Goal: Use online tool/utility: Utilize a website feature to perform a specific function

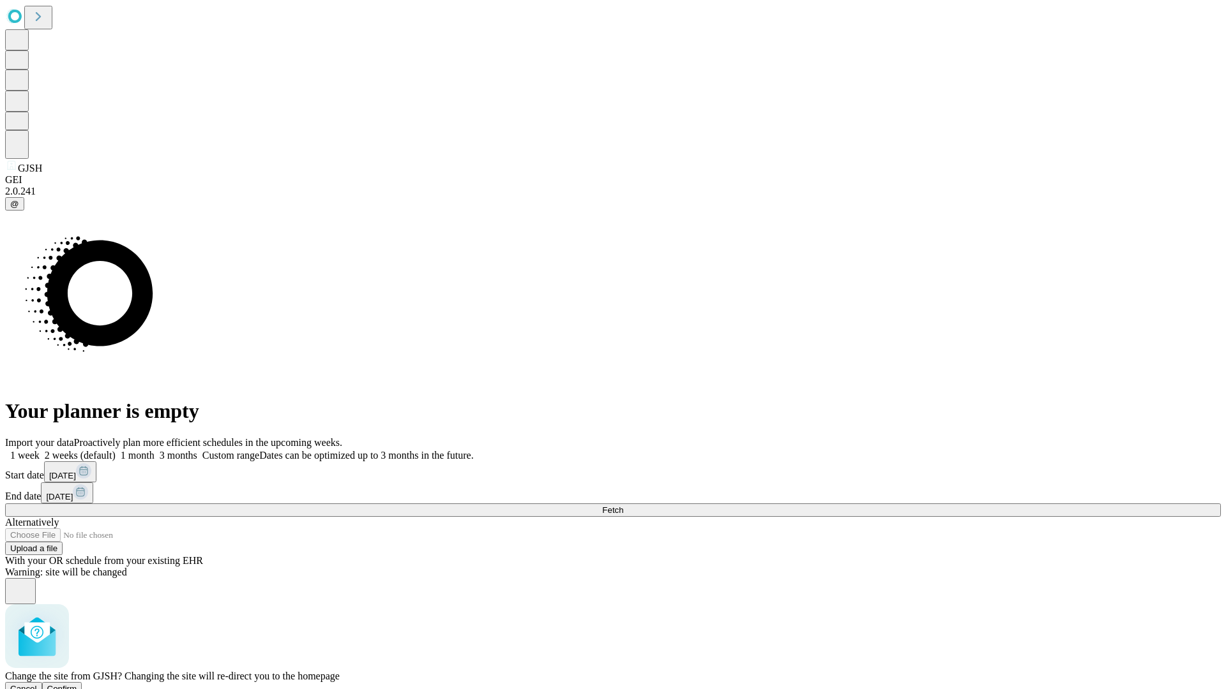
click at [77, 684] on span "Confirm" at bounding box center [62, 689] width 30 height 10
click at [40, 450] on label "1 week" at bounding box center [22, 455] width 34 height 11
click at [623, 506] on span "Fetch" at bounding box center [612, 511] width 21 height 10
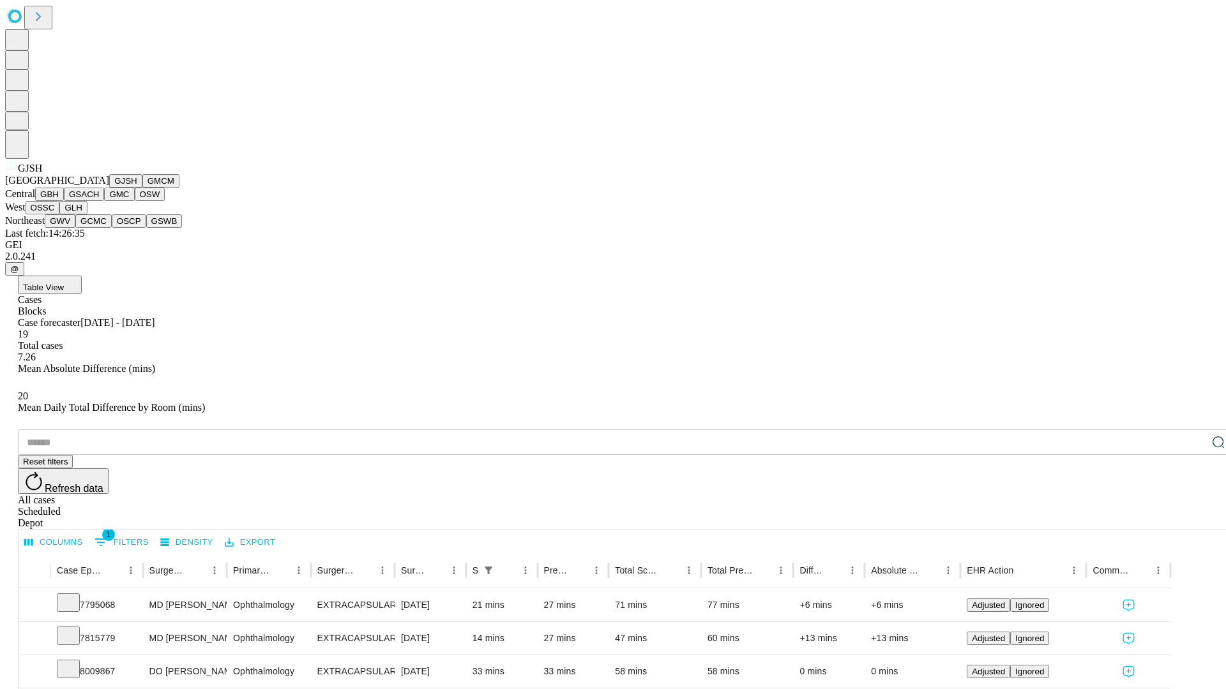
click at [142, 188] on button "GMCM" at bounding box center [160, 180] width 37 height 13
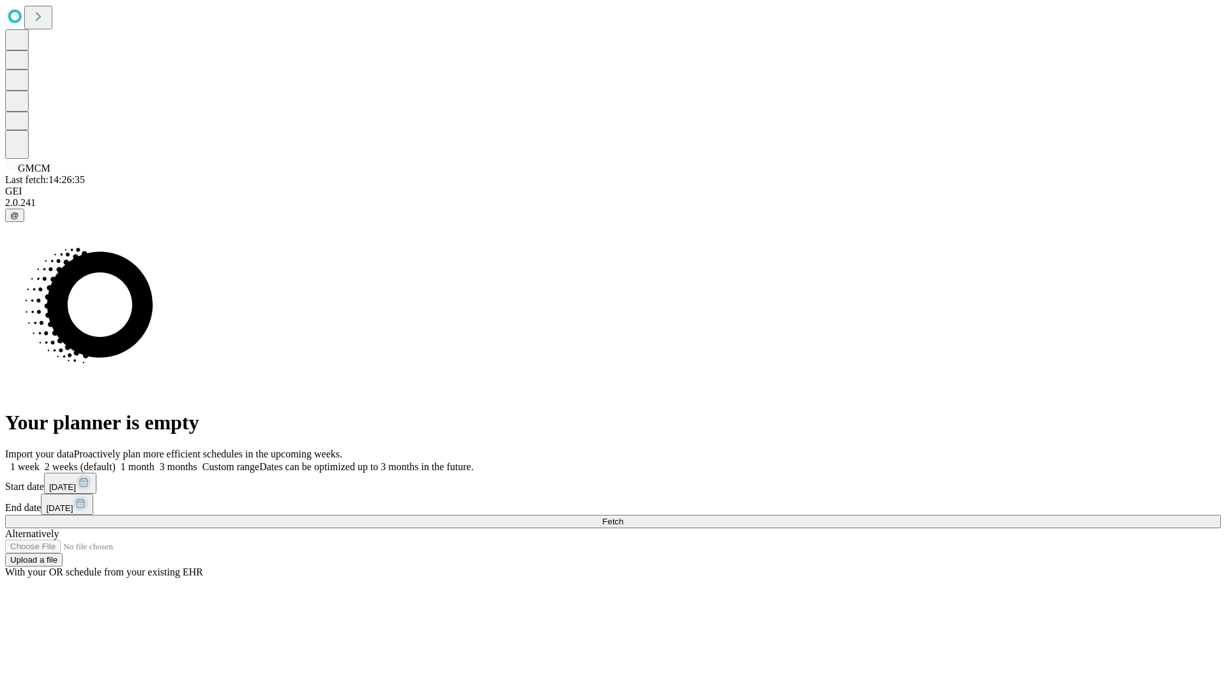
click at [623, 517] on span "Fetch" at bounding box center [612, 522] width 21 height 10
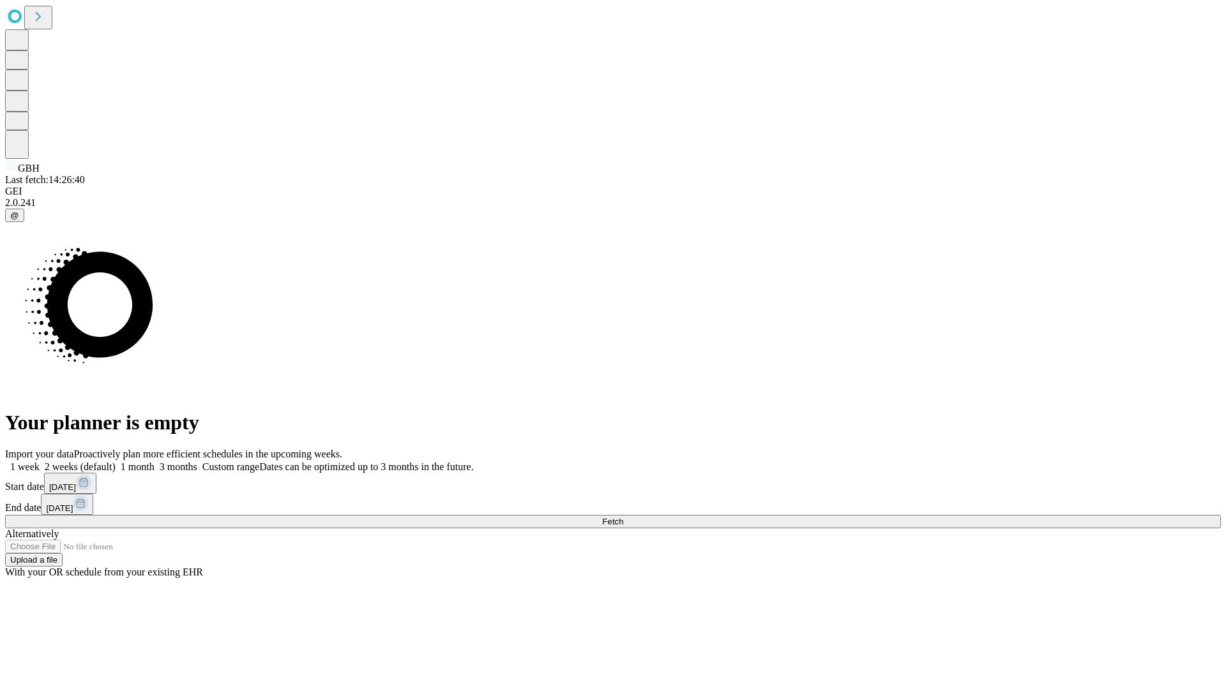
click at [40, 462] on label "1 week" at bounding box center [22, 467] width 34 height 11
click at [623, 517] on span "Fetch" at bounding box center [612, 522] width 21 height 10
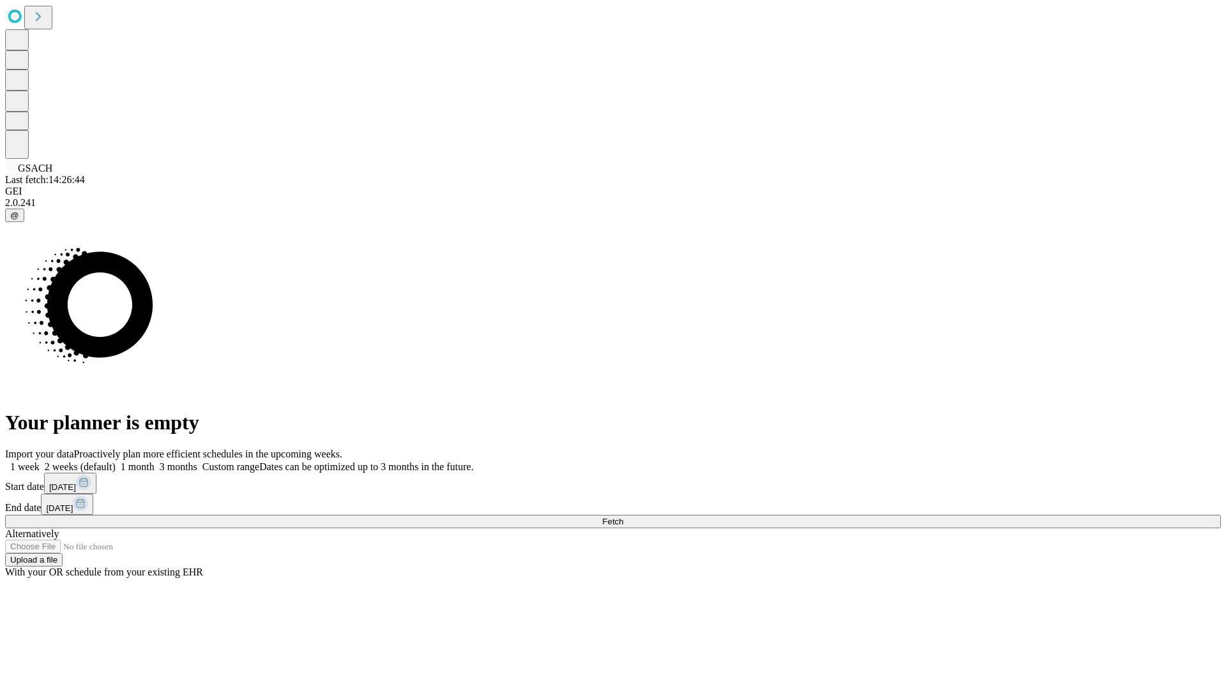
click at [623, 517] on span "Fetch" at bounding box center [612, 522] width 21 height 10
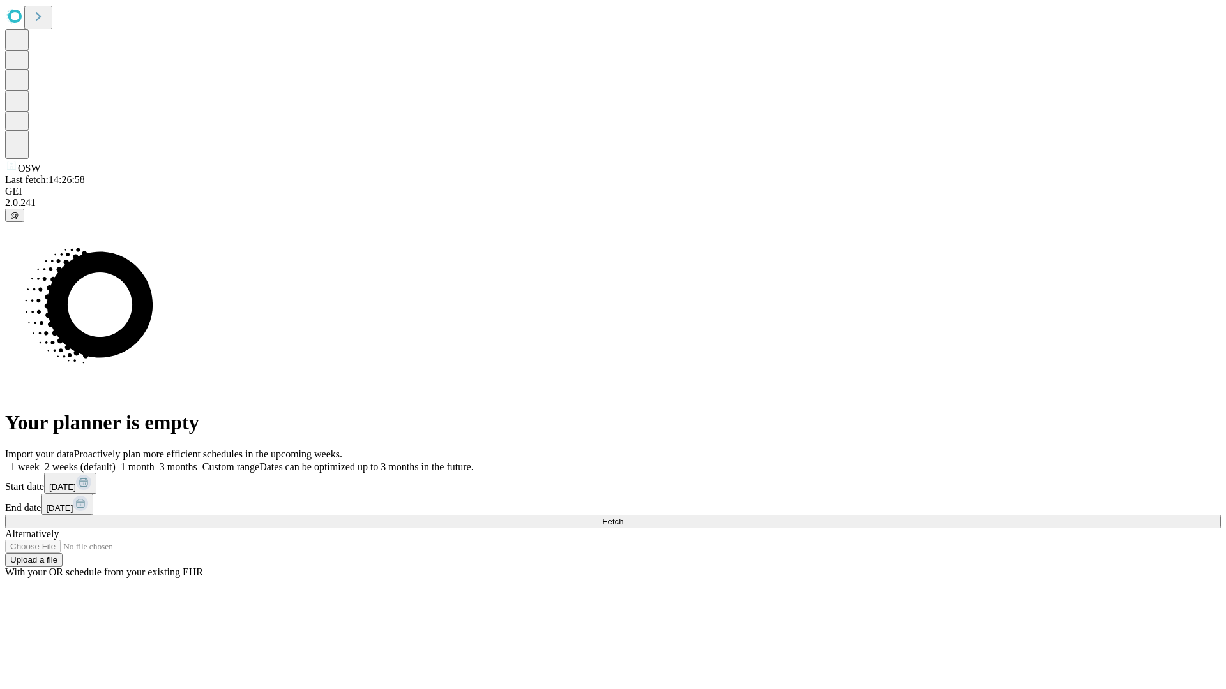
click at [623, 517] on span "Fetch" at bounding box center [612, 522] width 21 height 10
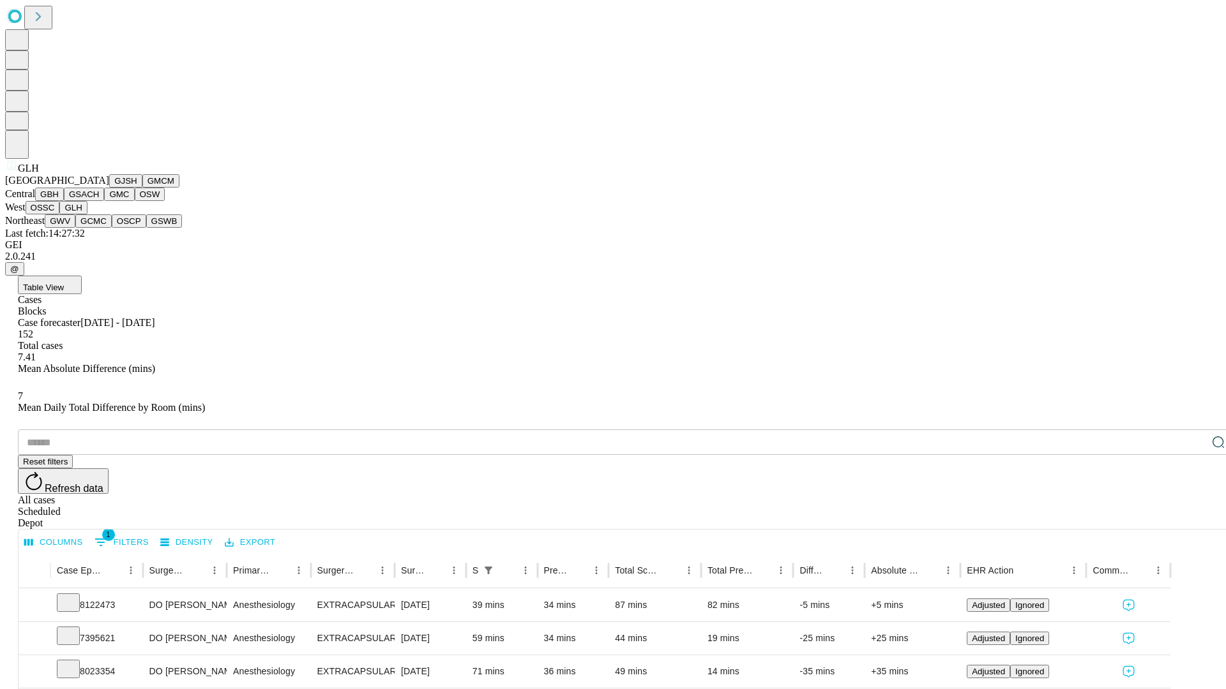
click at [75, 228] on button "GWV" at bounding box center [60, 221] width 31 height 13
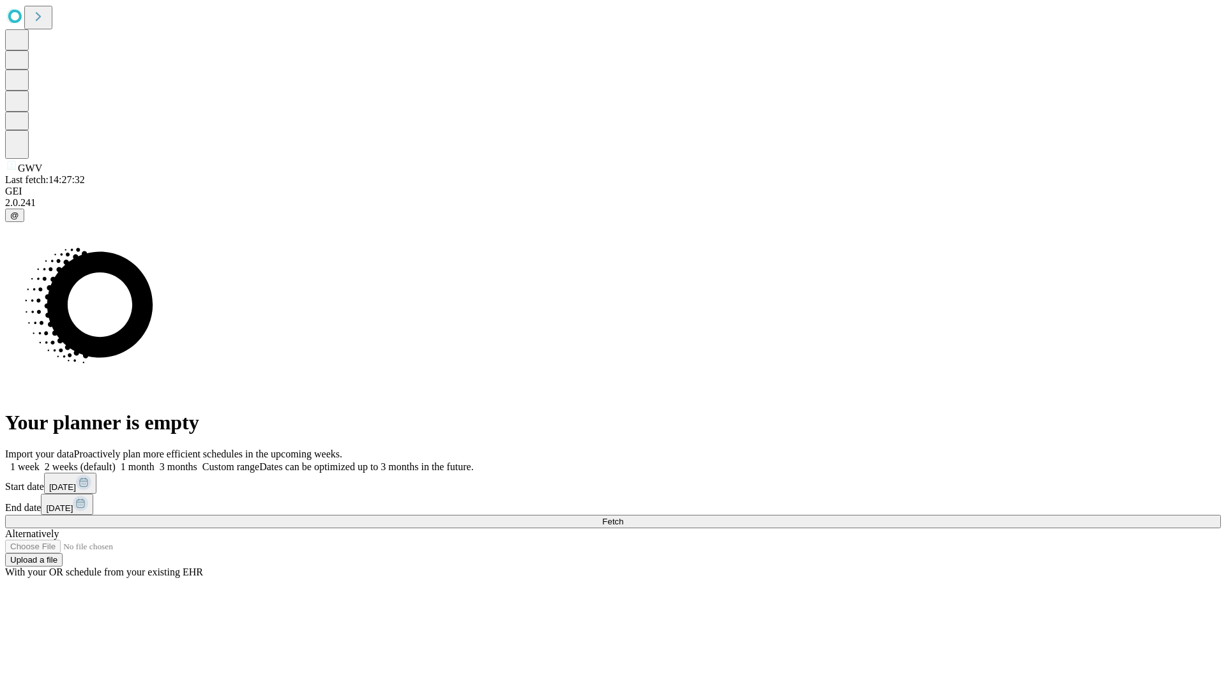
click at [40, 462] on label "1 week" at bounding box center [22, 467] width 34 height 11
click at [623, 517] on span "Fetch" at bounding box center [612, 522] width 21 height 10
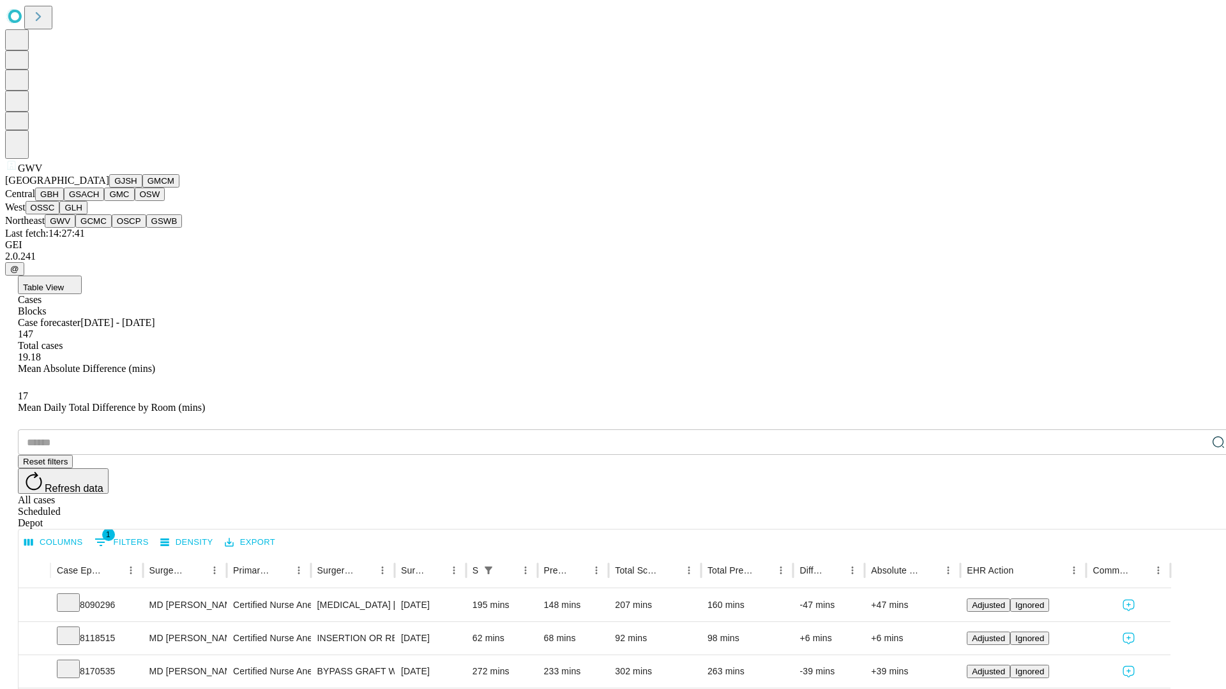
click at [99, 228] on button "GCMC" at bounding box center [93, 221] width 36 height 13
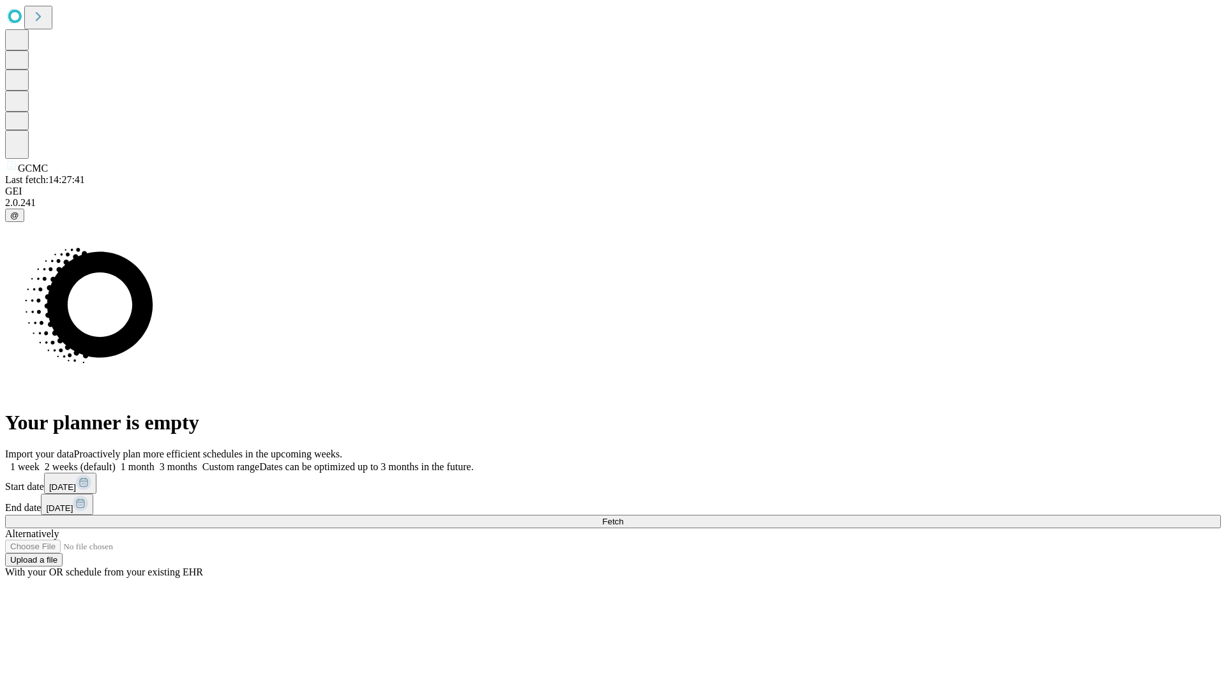
click at [40, 462] on label "1 week" at bounding box center [22, 467] width 34 height 11
click at [623, 517] on span "Fetch" at bounding box center [612, 522] width 21 height 10
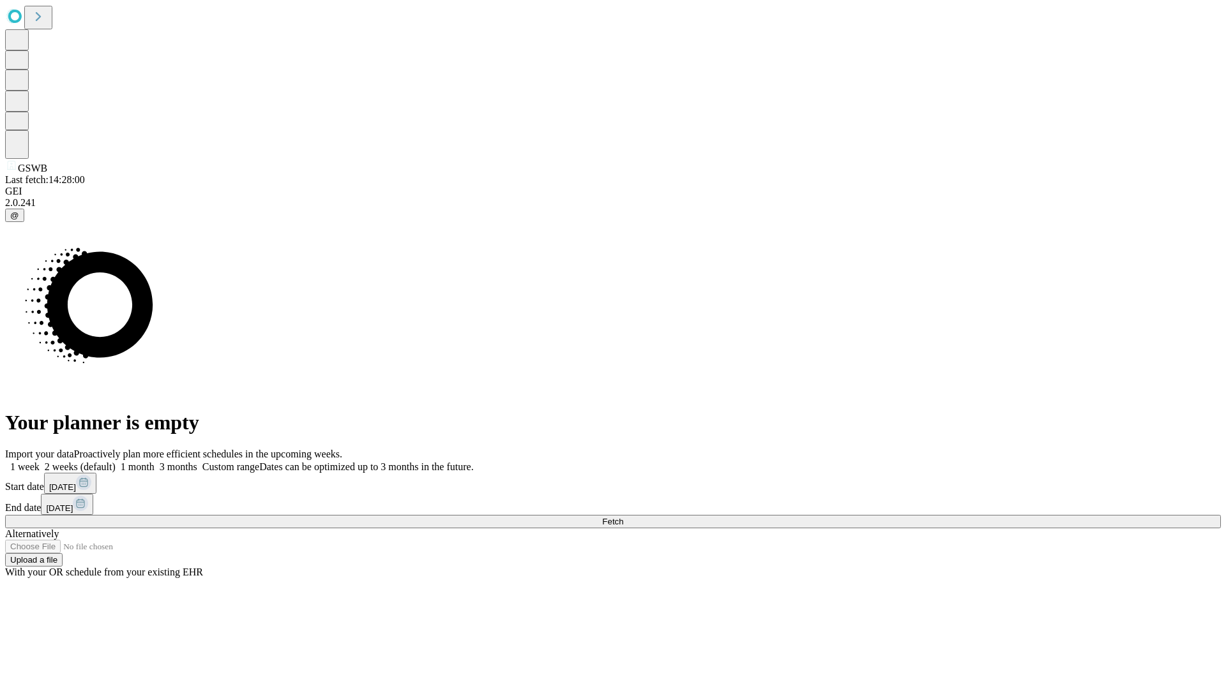
click at [40, 462] on label "1 week" at bounding box center [22, 467] width 34 height 11
click at [623, 517] on span "Fetch" at bounding box center [612, 522] width 21 height 10
